Goal: Transaction & Acquisition: Purchase product/service

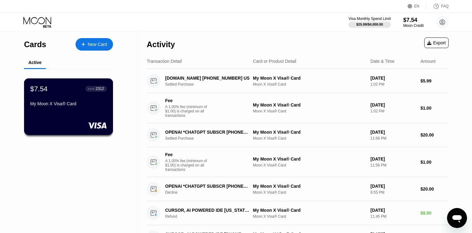
click at [89, 94] on div "$7.54 ● ● ● ● 2312 My Moon X Visa® Card" at bounding box center [68, 97] width 77 height 24
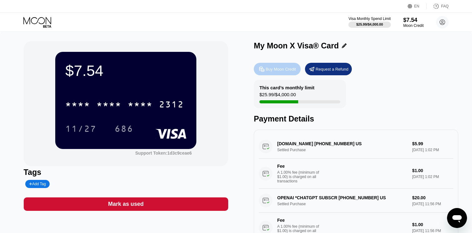
click at [285, 70] on div "Buy Moon Credit" at bounding box center [281, 69] width 30 height 5
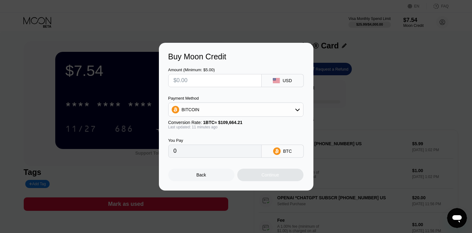
click at [243, 80] on input "text" at bounding box center [215, 80] width 83 height 12
type input "$2"
type input "0.00001835"
type input "$20"
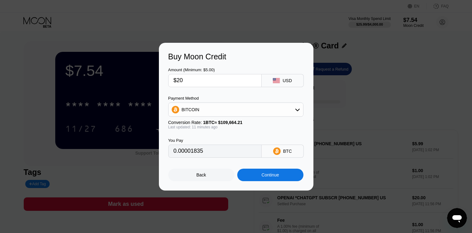
type input "0.00018345"
type input "$20"
click at [223, 110] on div "BITCOIN" at bounding box center [236, 109] width 135 height 12
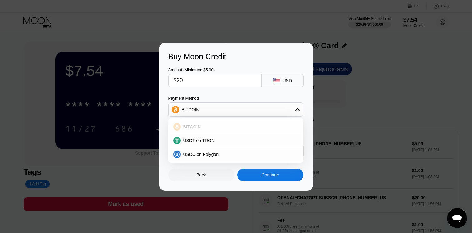
click at [214, 127] on div "BITCOIN" at bounding box center [240, 126] width 118 height 5
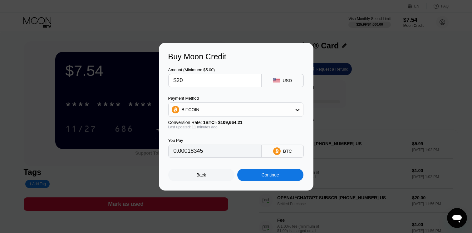
click at [258, 171] on div "Continue" at bounding box center [270, 175] width 66 height 12
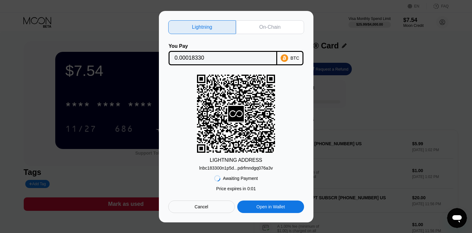
click at [282, 125] on body "EN Language Select an item Save FAQ Visa Monthly Spend Limit $25.99 / $4,000.00…" at bounding box center [236, 116] width 472 height 233
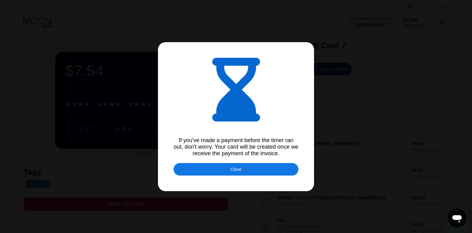
type input "0.00018341"
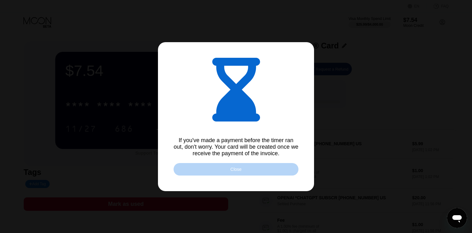
click at [221, 174] on div "Close" at bounding box center [236, 169] width 125 height 12
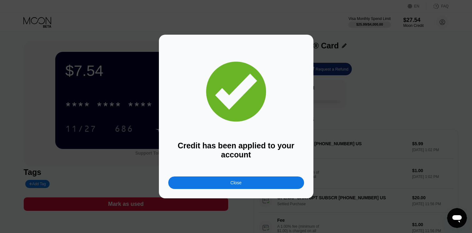
click at [218, 180] on div "Close" at bounding box center [236, 183] width 136 height 12
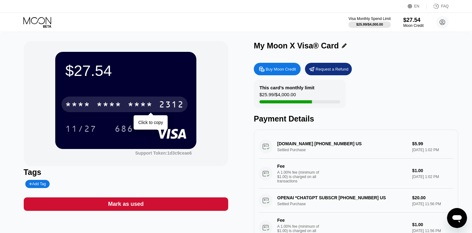
click at [98, 104] on div "* * * *" at bounding box center [109, 105] width 25 height 10
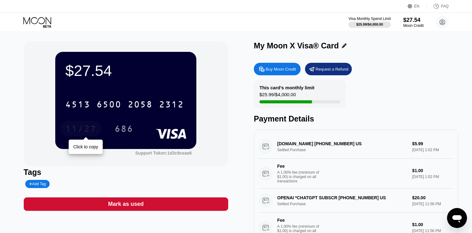
click at [85, 131] on div "11/27" at bounding box center [80, 130] width 31 height 10
